Goal: Book appointment/travel/reservation

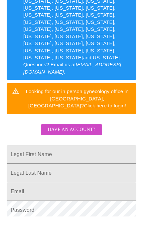
scroll to position [129, 0]
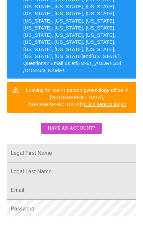
click at [16, 167] on input "Legal First Name" at bounding box center [71, 176] width 129 height 19
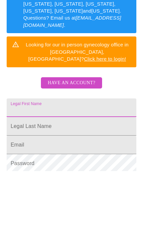
scroll to position [156, 0]
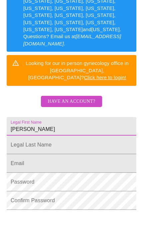
type input "[PERSON_NAME]"
click at [15, 158] on input "Legal First Name" at bounding box center [71, 167] width 129 height 19
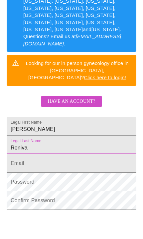
type input "Reniva"
click at [16, 177] on input "Legal First Name" at bounding box center [71, 186] width 129 height 19
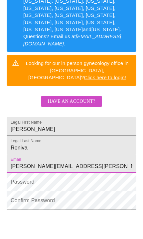
type input "[PERSON_NAME][EMAIL_ADDRESS][PERSON_NAME][DOMAIN_NAME]"
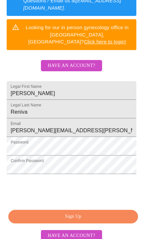
scroll to position [214, 0]
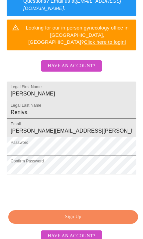
click at [117, 213] on span "Sign Up" at bounding box center [73, 217] width 114 height 8
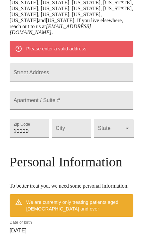
scroll to position [189, 0]
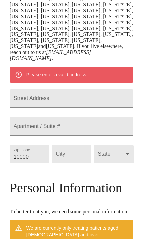
click at [12, 89] on input "Street Address" at bounding box center [72, 98] width 124 height 19
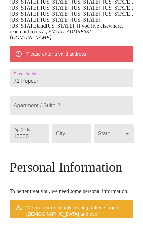
scroll to position [209, 0]
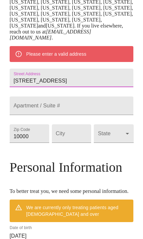
type input "[STREET_ADDRESS]"
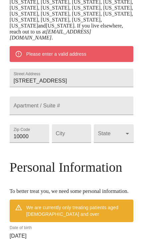
click at [21, 138] on input "10000" at bounding box center [29, 133] width 39 height 19
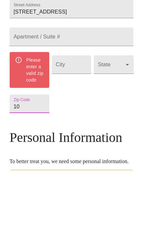
type input "1"
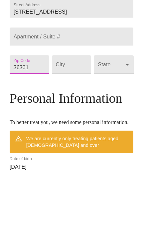
type input "36301"
click at [75, 124] on input "Street Address" at bounding box center [71, 133] width 39 height 19
type input "Dothan"
click at [113, 66] on body "MyMenopauseRx Welcome to MyMenopauseRx Since it's your first time here, you'll …" at bounding box center [71, 113] width 137 height 639
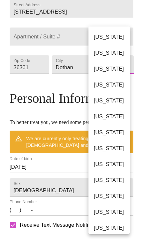
click at [116, 38] on li "[US_STATE]" at bounding box center [108, 37] width 41 height 16
type input "[US_STATE]"
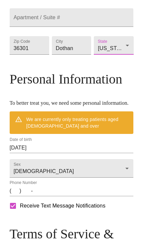
click at [25, 153] on input "[DATE]" at bounding box center [72, 148] width 124 height 11
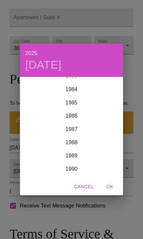
scroll to position [1123, 0]
click at [78, 116] on div "1986" at bounding box center [71, 116] width 103 height 13
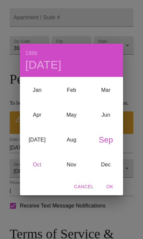
click at [40, 167] on div "Oct" at bounding box center [37, 164] width 34 height 25
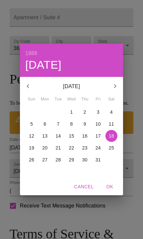
click at [56, 126] on span "7" at bounding box center [58, 124] width 12 height 7
click at [109, 187] on span "OK" at bounding box center [110, 187] width 16 height 8
type input "[DATE]"
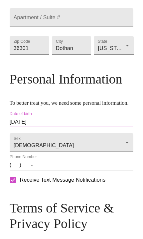
click at [14, 171] on input "(   )    -" at bounding box center [72, 165] width 124 height 11
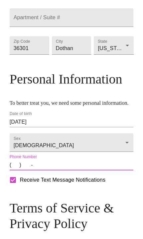
scroll to position [285, 0]
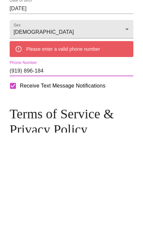
type input "[PHONE_NUMBER]"
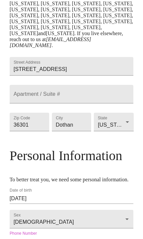
click at [60, 57] on input "[STREET_ADDRESS]" at bounding box center [72, 66] width 124 height 19
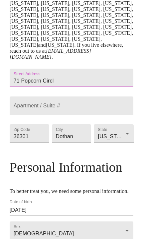
type input "[STREET_ADDRESS]"
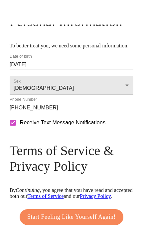
scroll to position [383, 0]
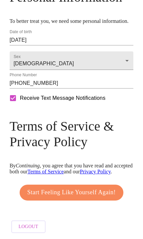
click at [100, 192] on span "Start Feeling Like Yourself Again!" at bounding box center [71, 193] width 88 height 11
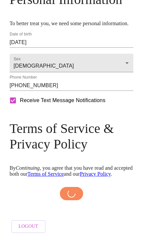
scroll to position [381, 0]
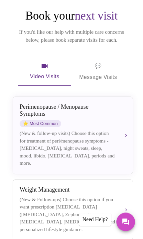
scroll to position [60, 0]
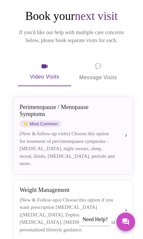
click at [118, 125] on div "[MEDICAL_DATA] / Menopause Symptoms ⭐ Most Common (New & follow-up visits) Choo…" at bounding box center [73, 136] width 106 height 64
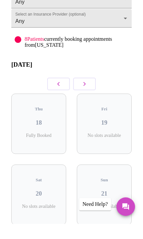
click at [89, 93] on button "button" at bounding box center [84, 99] width 23 height 13
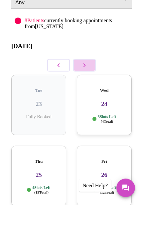
click at [89, 93] on button "button" at bounding box center [84, 99] width 23 height 13
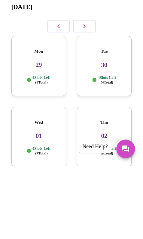
click at [31, 205] on h3 "01" at bounding box center [39, 208] width 44 height 7
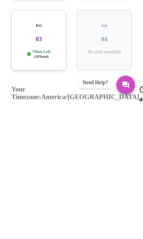
scroll to position [167, 0]
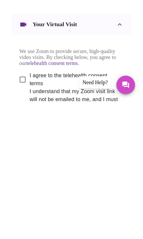
scroll to position [314, 0]
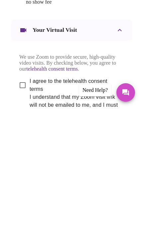
click at [19, 208] on input "I agree to the telehealth consent terms" at bounding box center [23, 215] width 14 height 14
checkbox input "true"
click at [22, 236] on input "I understand that my Zoom visit link will not be emailed to me, and I must acce…" at bounding box center [23, 243] width 14 height 14
checkbox input "true"
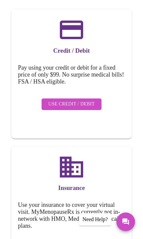
scroll to position [101, 0]
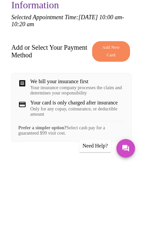
click at [30, 152] on div "We bill your insurance first" at bounding box center [77, 155] width 94 height 6
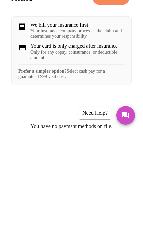
scroll to position [25, 0]
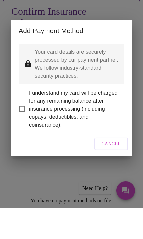
click at [22, 133] on input "I understand my card will be charged for any remaining balance after insurance …" at bounding box center [22, 140] width 14 height 14
checkbox input "true"
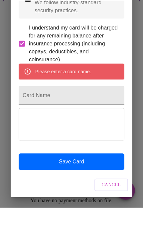
scroll to position [39, 0]
click at [23, 117] on input "Card Name" at bounding box center [72, 126] width 106 height 19
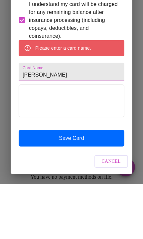
type input "[PERSON_NAME]"
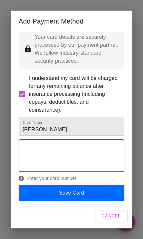
scroll to position [116, 0]
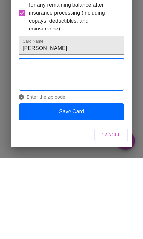
click at [37, 185] on button "Save Card" at bounding box center [72, 193] width 106 height 17
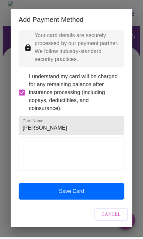
scroll to position [0, 0]
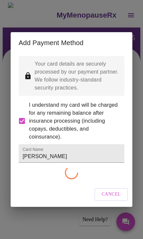
checkbox input "false"
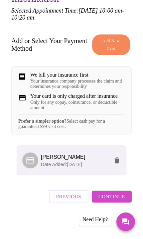
scroll to position [99, 0]
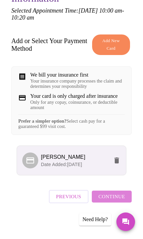
click at [118, 198] on span "Continue" at bounding box center [111, 196] width 27 height 9
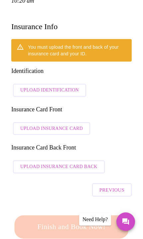
scroll to position [97, 0]
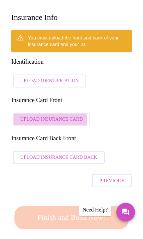
click at [24, 125] on span "Upload Insurance Card" at bounding box center [51, 129] width 62 height 8
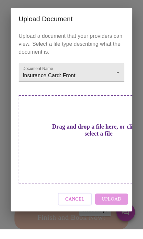
click at [58, 147] on h3 "Drag and drop a file here, or click to select a file" at bounding box center [99, 140] width 106 height 14
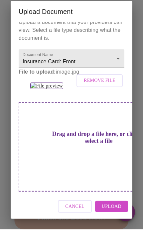
scroll to position [72, 0]
click at [119, 221] on span "Upload" at bounding box center [112, 216] width 20 height 8
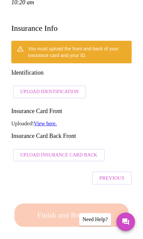
scroll to position [96, 0]
click at [27, 151] on span "Upload Insurance Card Back" at bounding box center [58, 155] width 77 height 8
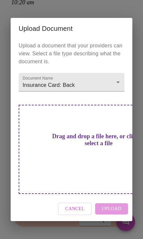
click at [56, 147] on h3 "Drag and drop a file here, or click to select a file" at bounding box center [99, 140] width 106 height 14
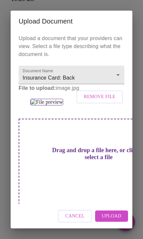
scroll to position [101, 0]
click at [114, 216] on span "Upload" at bounding box center [112, 216] width 20 height 8
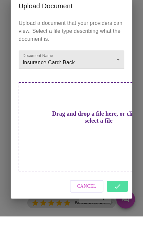
scroll to position [124, 0]
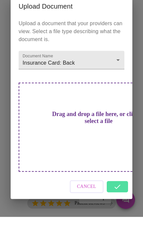
click at [122, 197] on div "Cancel" at bounding box center [71, 209] width 121 height 25
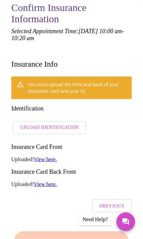
scroll to position [59, 0]
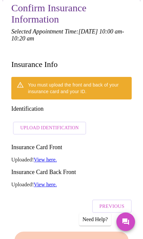
click at [21, 124] on span "Upload Identification" at bounding box center [49, 128] width 58 height 8
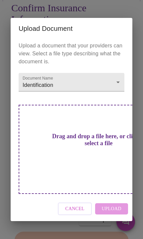
click at [92, 147] on h3 "Drag and drop a file here, or click to select a file" at bounding box center [99, 140] width 106 height 14
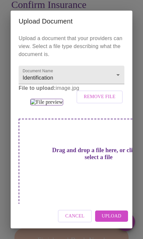
scroll to position [64, 0]
click at [116, 217] on span "Upload" at bounding box center [112, 216] width 20 height 8
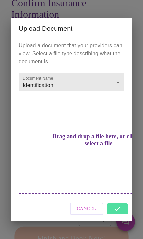
click at [120, 198] on div "Cancel" at bounding box center [71, 209] width 121 height 25
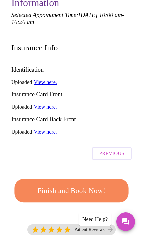
scroll to position [76, 0]
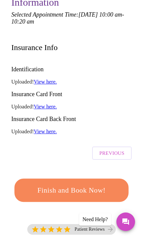
click at [115, 185] on span "Finish and Book Now!" at bounding box center [71, 191] width 94 height 12
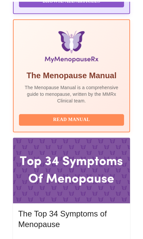
scroll to position [252, 0]
